Goal: Use online tool/utility: Utilize a website feature to perform a specific function

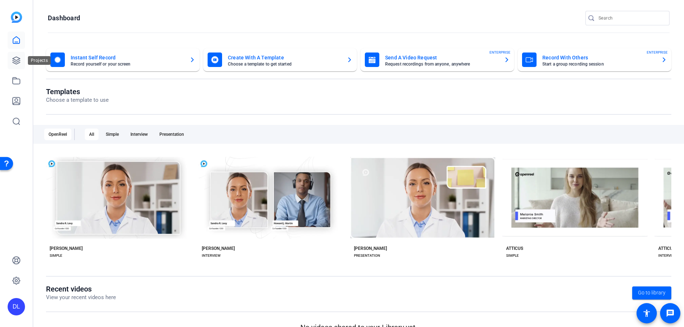
click at [14, 60] on icon at bounding box center [16, 60] width 9 height 9
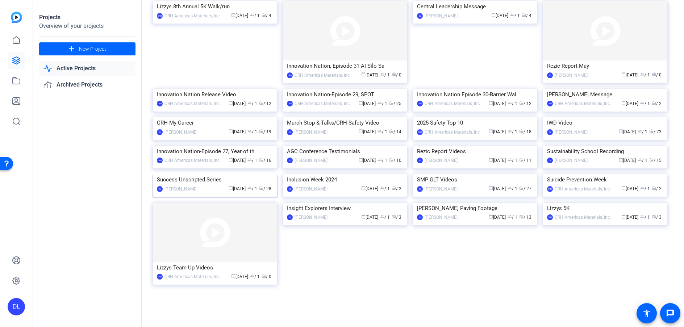
scroll to position [208, 0]
click at [219, 174] on img at bounding box center [215, 174] width 124 height 0
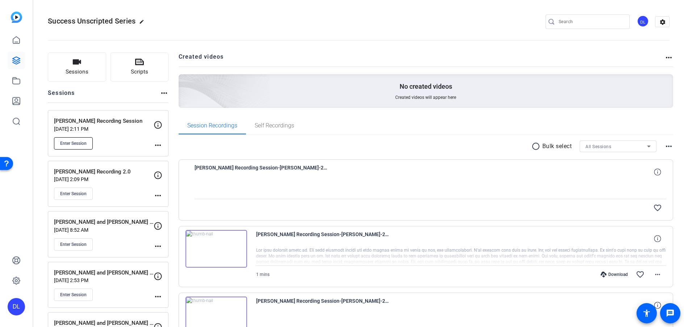
click at [76, 144] on span "Enter Session" at bounding box center [73, 144] width 26 height 6
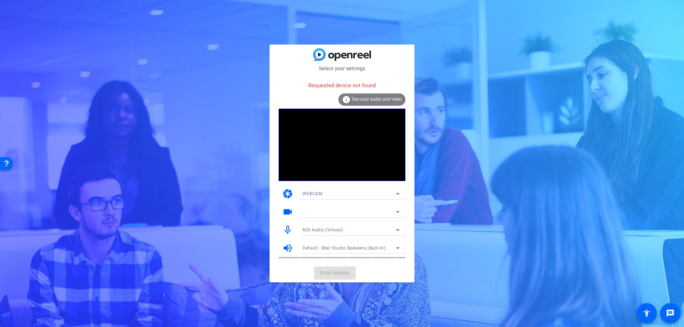
click at [205, 117] on div "Select your settings Requested device not found info Test your audio and video …" at bounding box center [342, 163] width 684 height 327
click at [349, 224] on div "NDI Audio (Virtual)" at bounding box center [351, 230] width 97 height 12
click at [117, 84] on div at bounding box center [116, 82] width 1 height 4
click at [347, 223] on div at bounding box center [351, 222] width 109 height 8
click at [346, 213] on div at bounding box center [349, 212] width 93 height 9
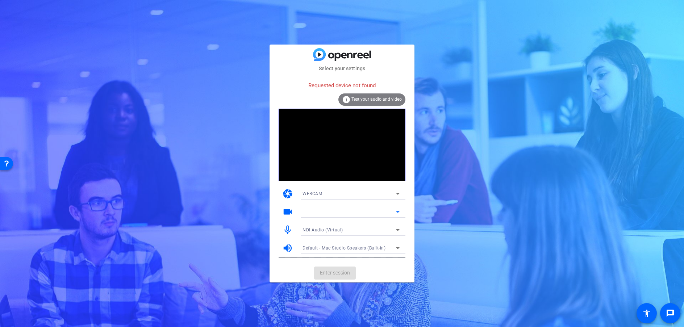
click at [363, 177] on video at bounding box center [342, 145] width 127 height 72
click at [356, 188] on div "WEBCAM" at bounding box center [351, 194] width 97 height 12
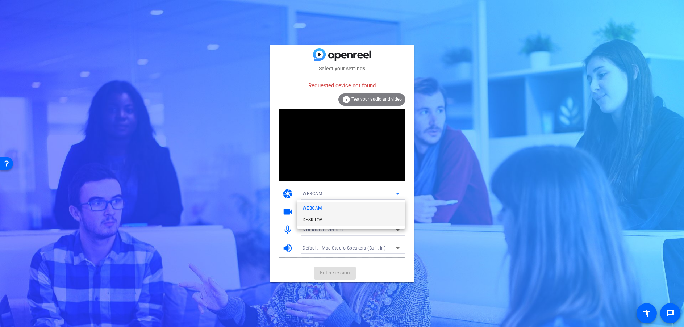
click at [0, 0] on mat-option "DESKTOP" at bounding box center [0, 0] width 0 height 0
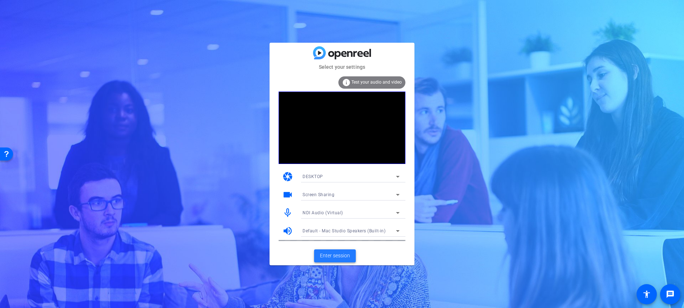
click at [335, 255] on span "Enter session" at bounding box center [335, 256] width 30 height 8
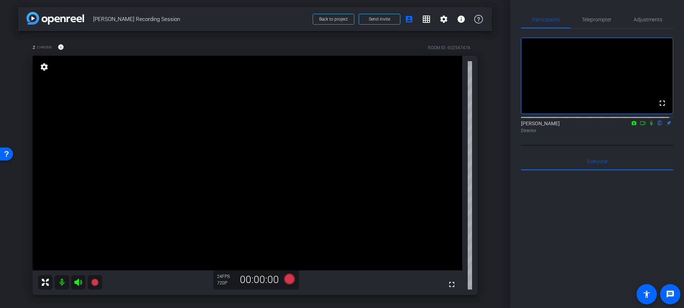
click at [61, 282] on mat-icon at bounding box center [62, 282] width 14 height 14
click at [650, 20] on span "Adjustments" at bounding box center [648, 19] width 29 height 5
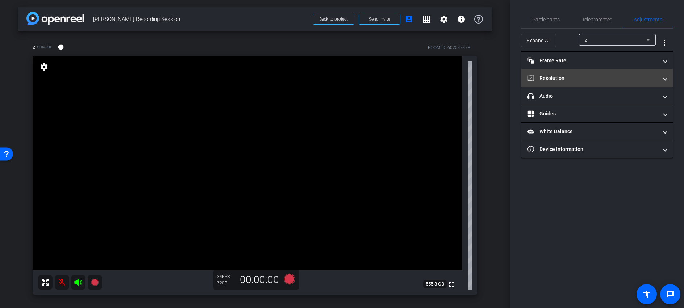
click at [610, 71] on mat-expansion-panel-header "Resolution" at bounding box center [597, 78] width 152 height 17
